Goal: Information Seeking & Learning: Learn about a topic

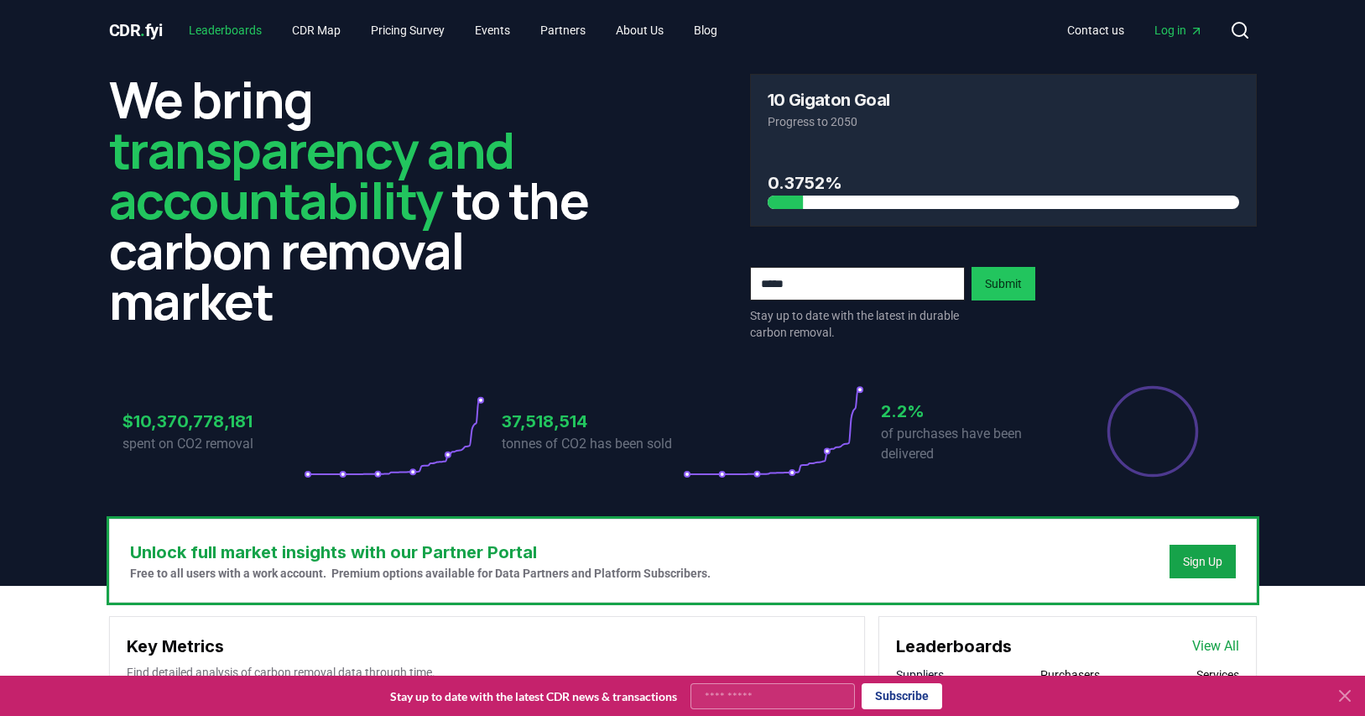
click at [227, 22] on link "Leaderboards" at bounding box center [225, 30] width 100 height 30
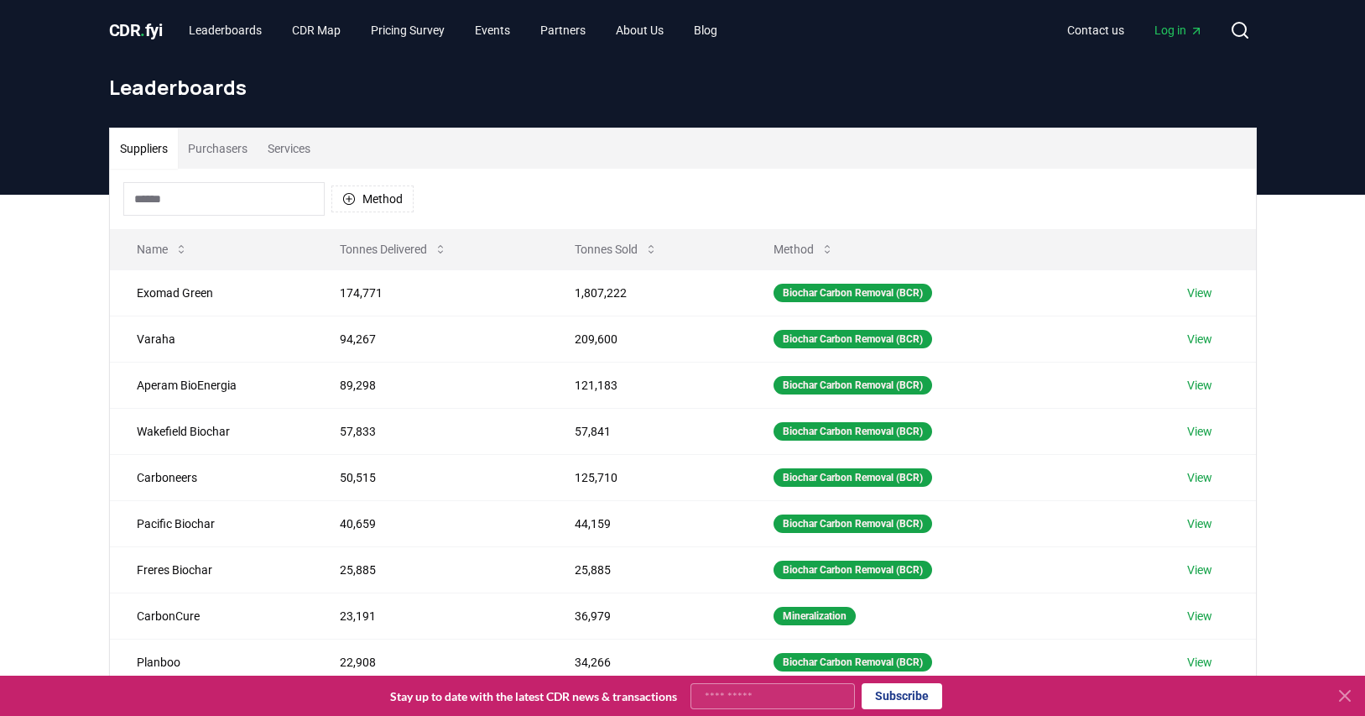
click at [238, 154] on button "Purchasers" at bounding box center [218, 148] width 80 height 40
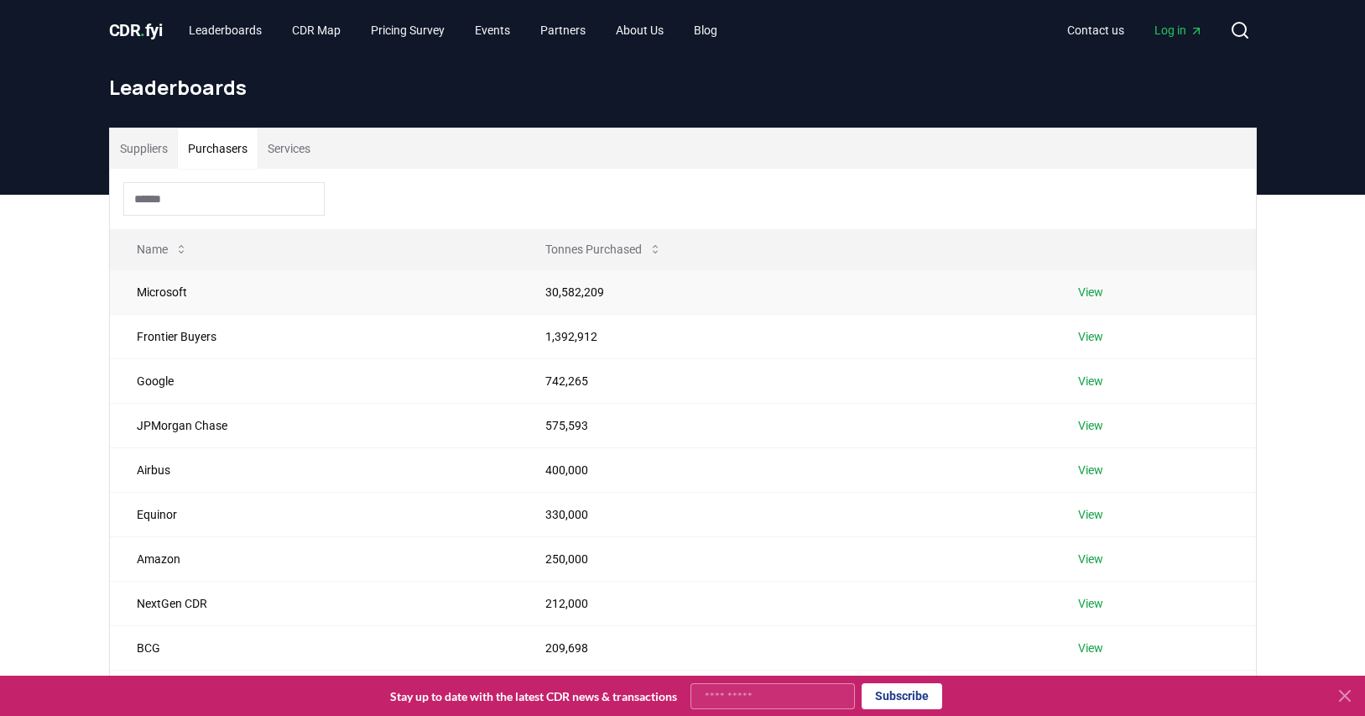
click at [591, 296] on td "30,582,209" at bounding box center [785, 291] width 533 height 44
click at [1102, 290] on link "View" at bounding box center [1090, 292] width 25 height 17
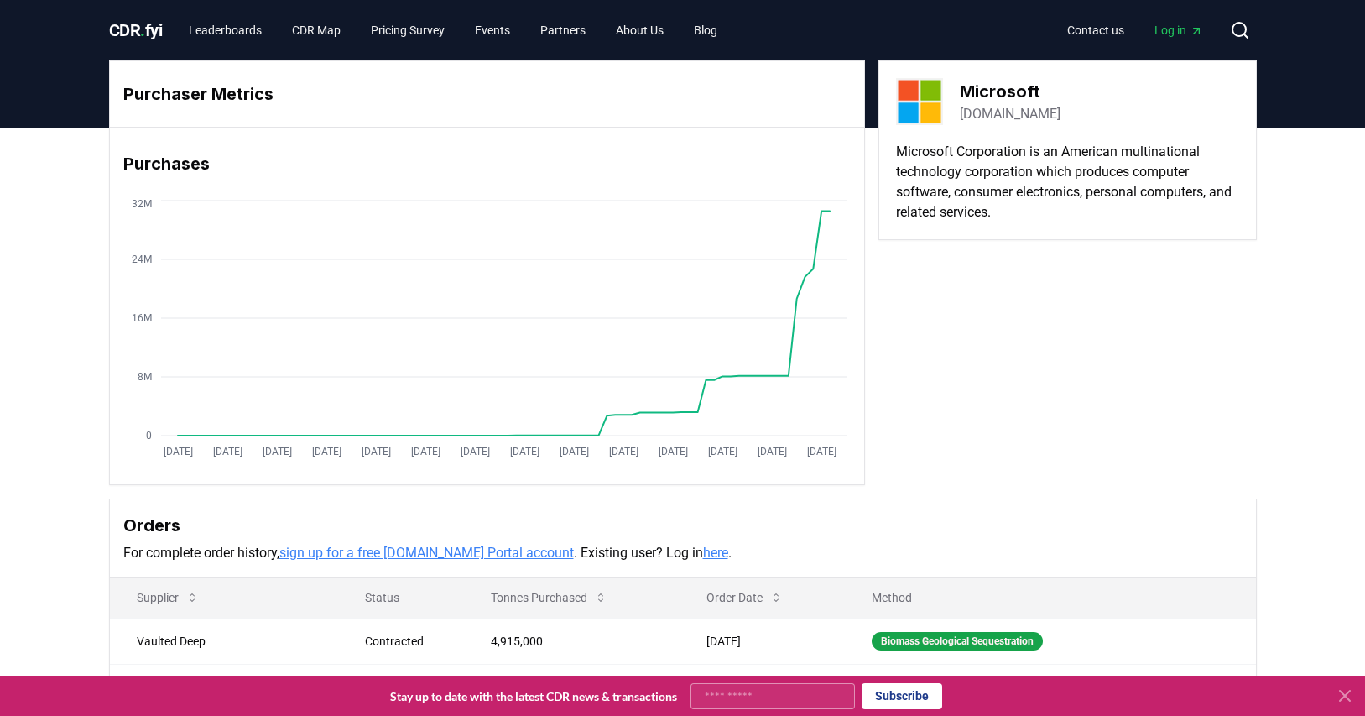
scroll to position [273, 0]
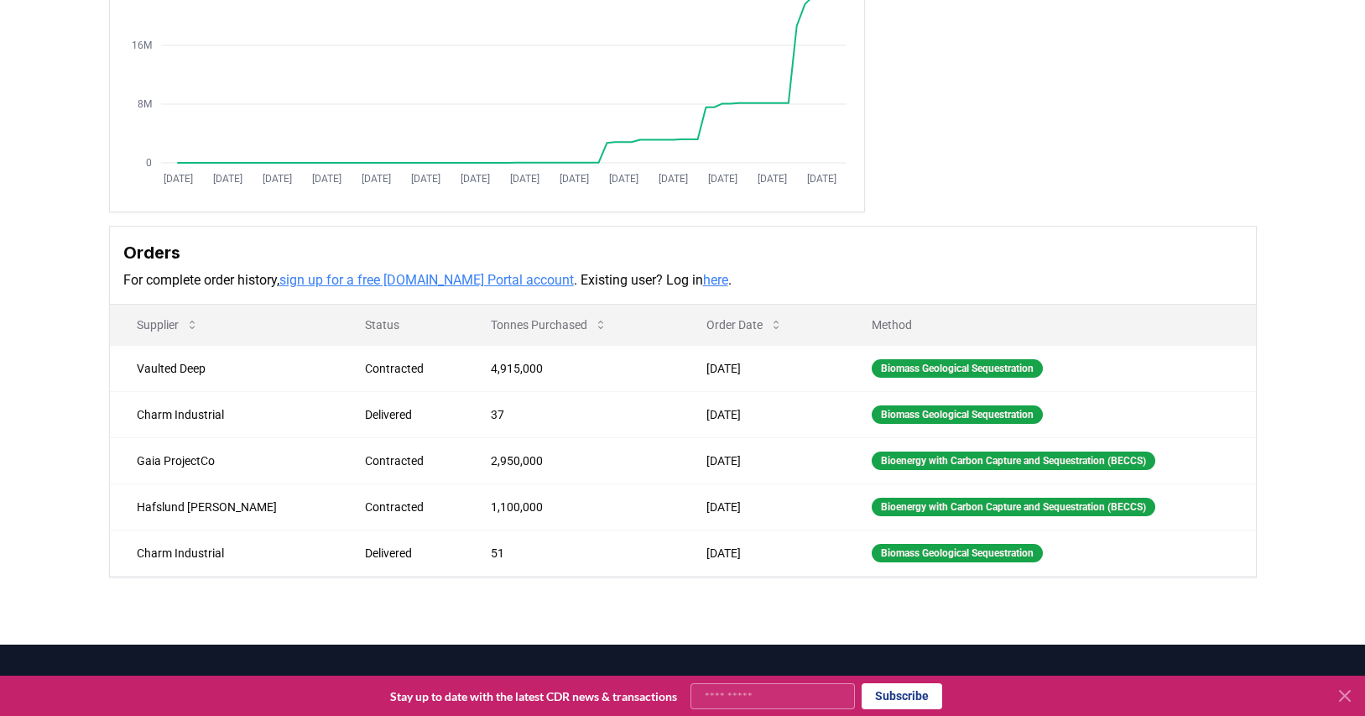
click at [464, 279] on link "sign up for a free [DOMAIN_NAME] Portal account" at bounding box center [426, 280] width 295 height 16
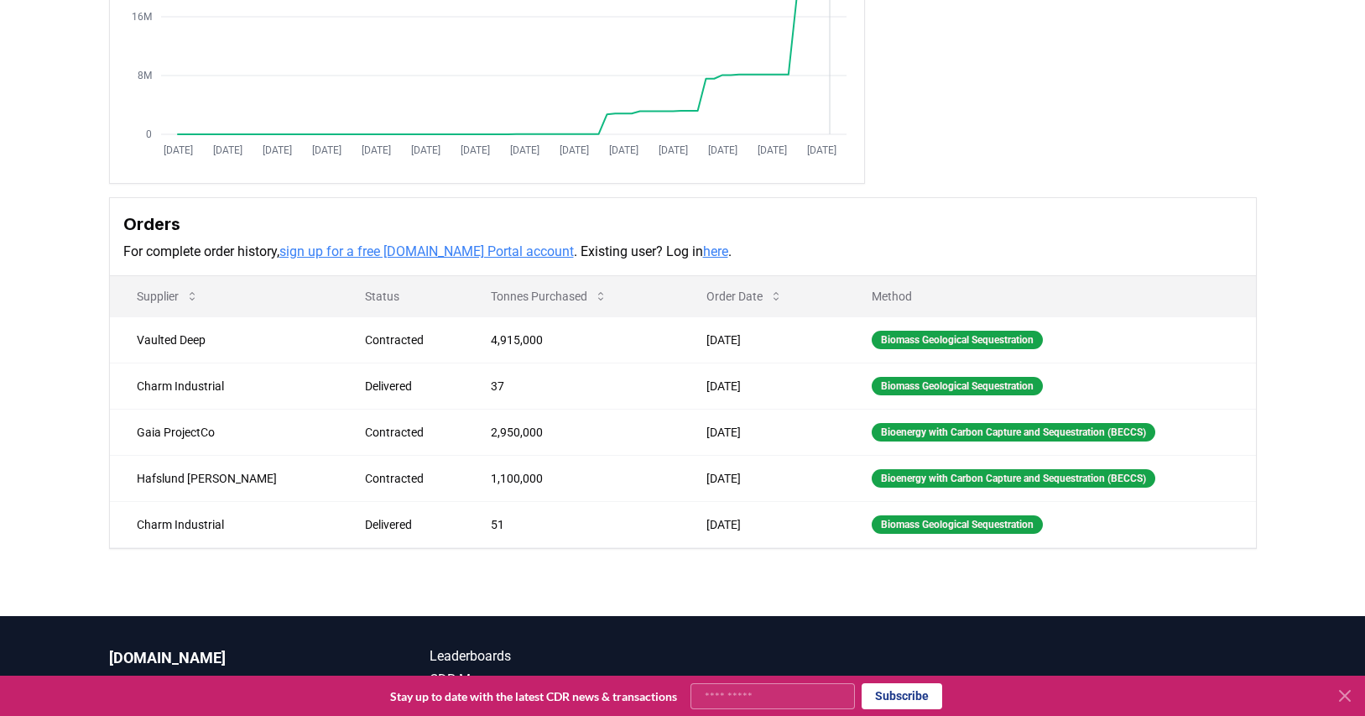
scroll to position [305, 0]
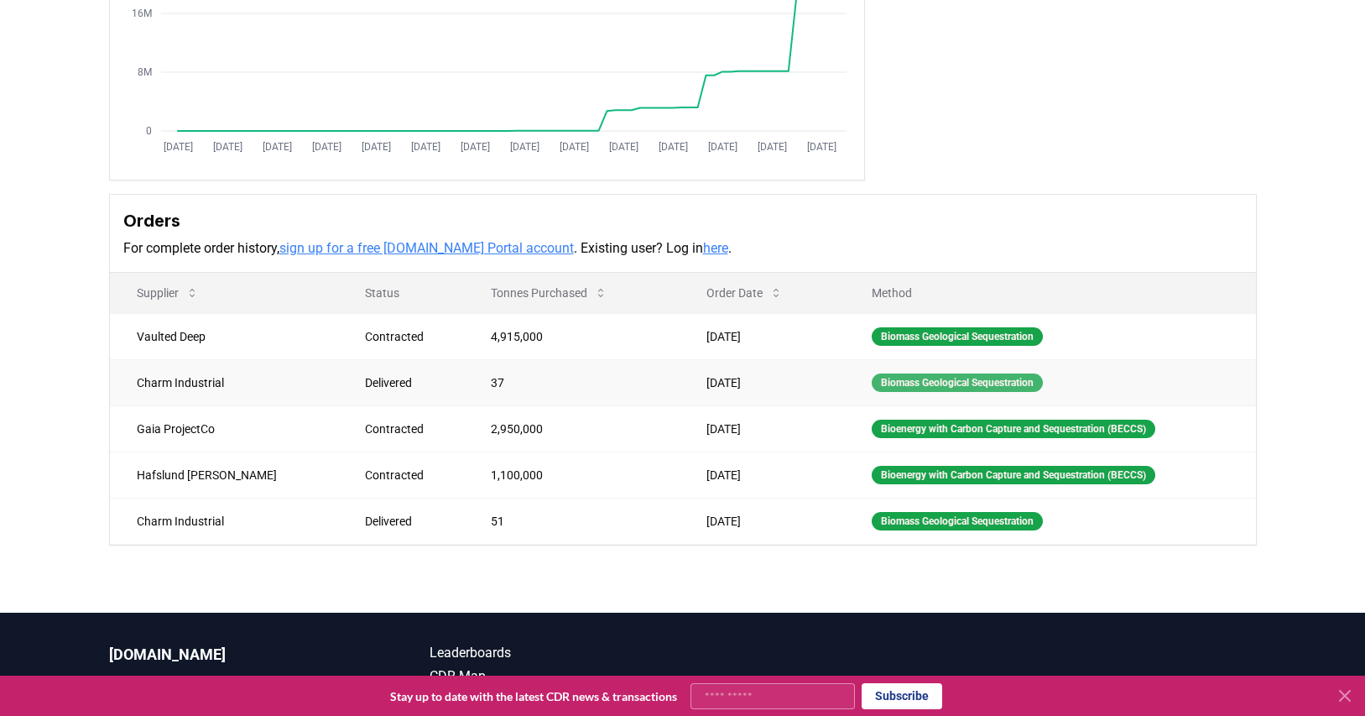
click at [874, 380] on div "Biomass Geological Sequestration" at bounding box center [957, 382] width 171 height 18
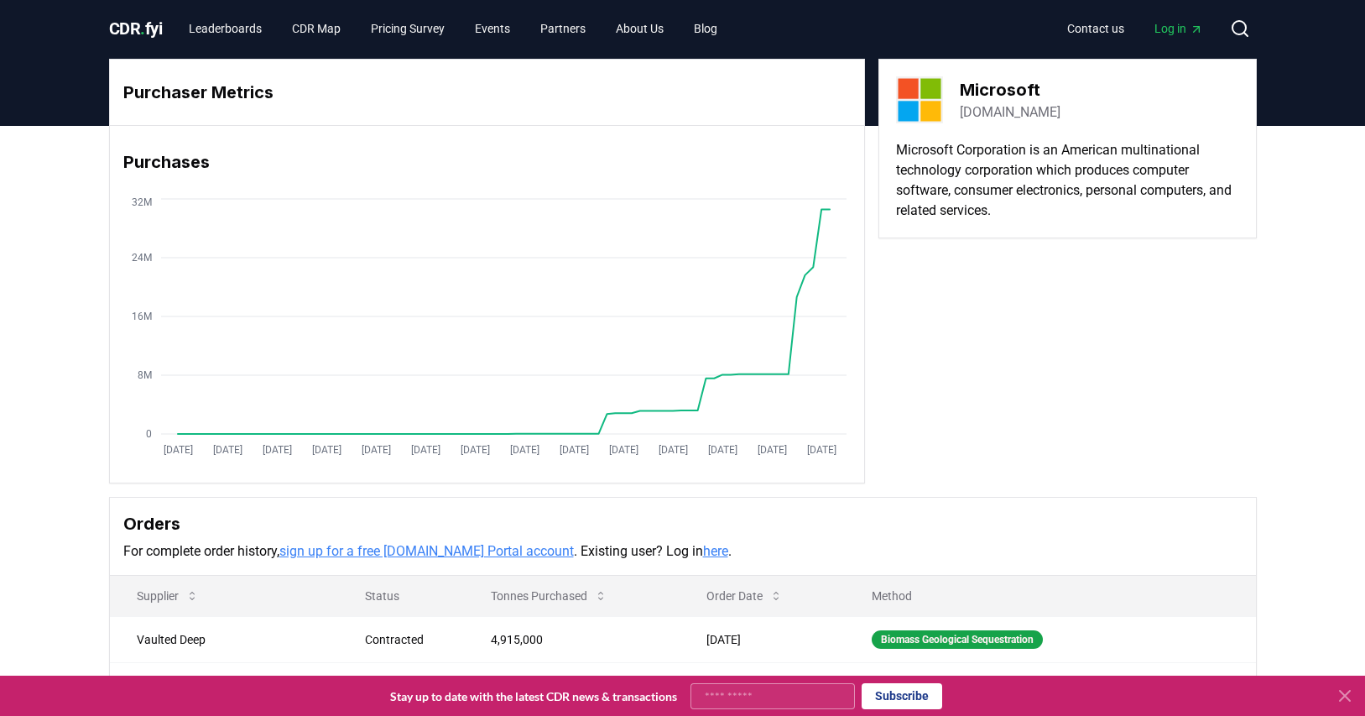
scroll to position [0, 0]
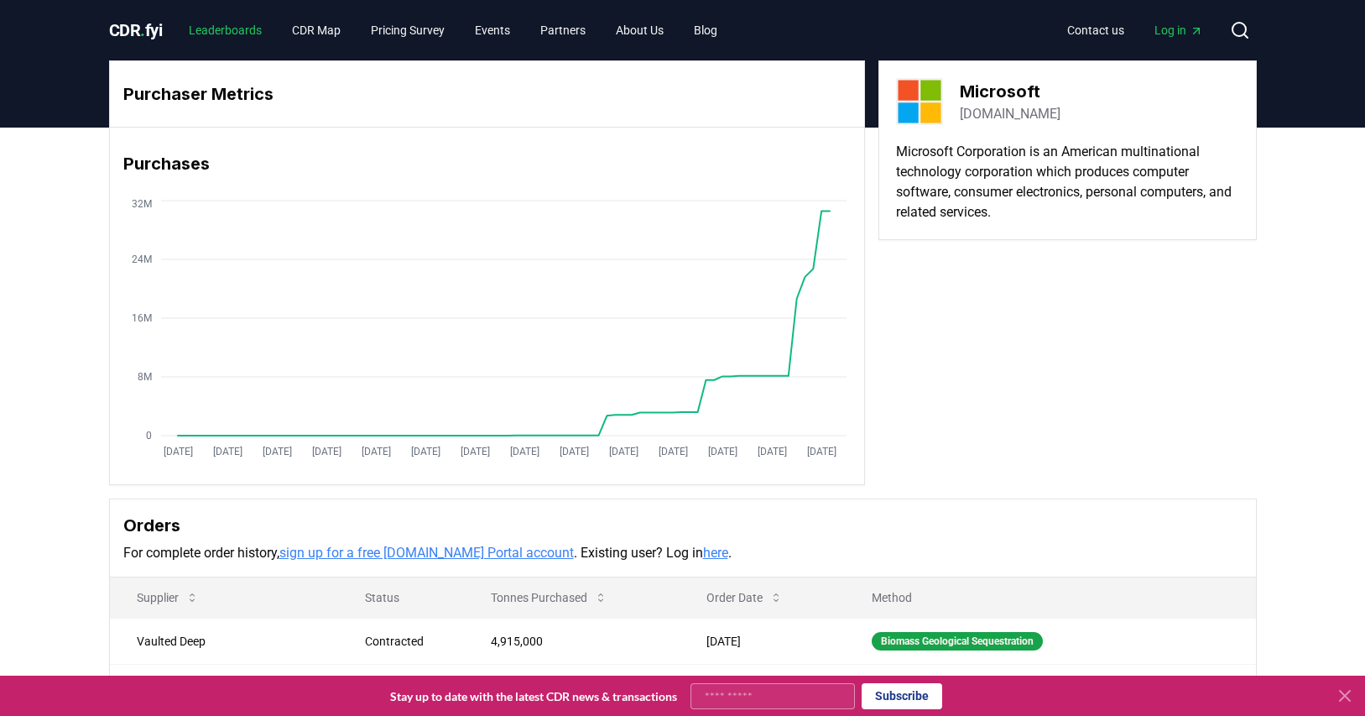
click at [240, 34] on link "Leaderboards" at bounding box center [225, 30] width 100 height 30
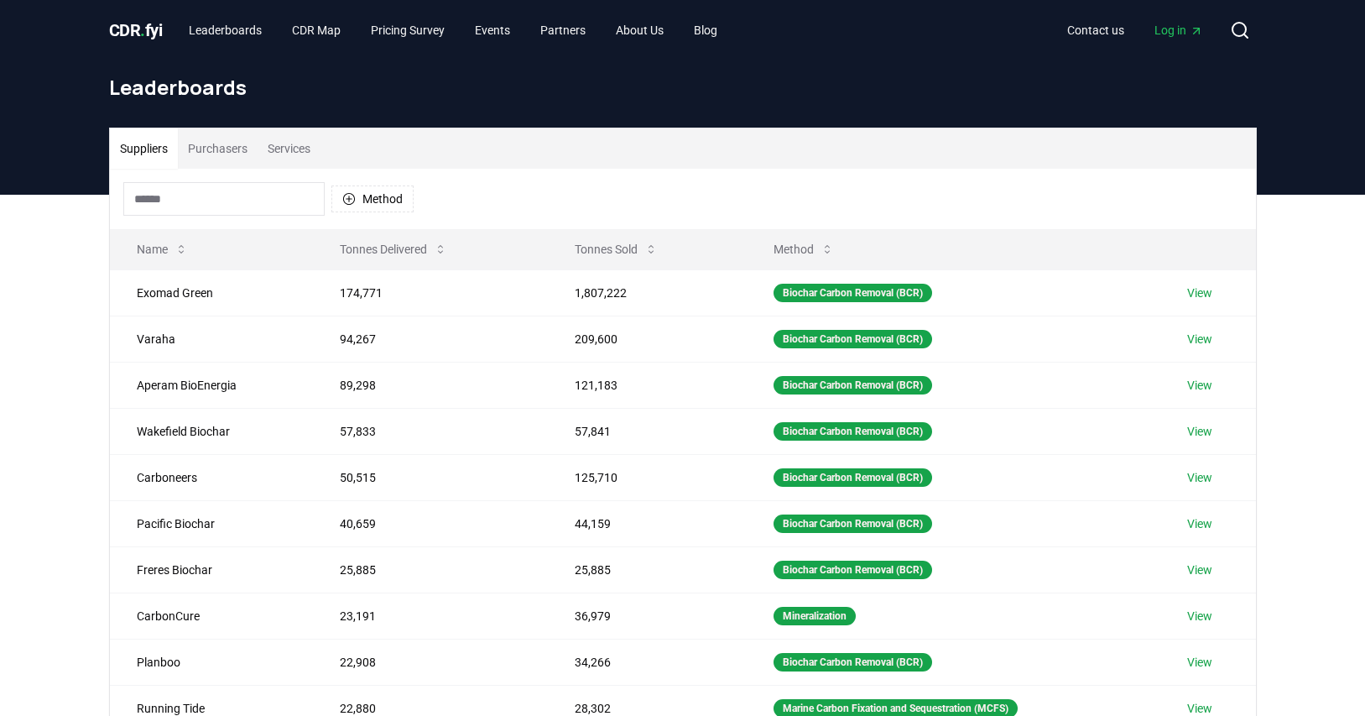
click at [242, 147] on button "Purchasers" at bounding box center [218, 148] width 80 height 40
